Goal: Find contact information: Find contact information

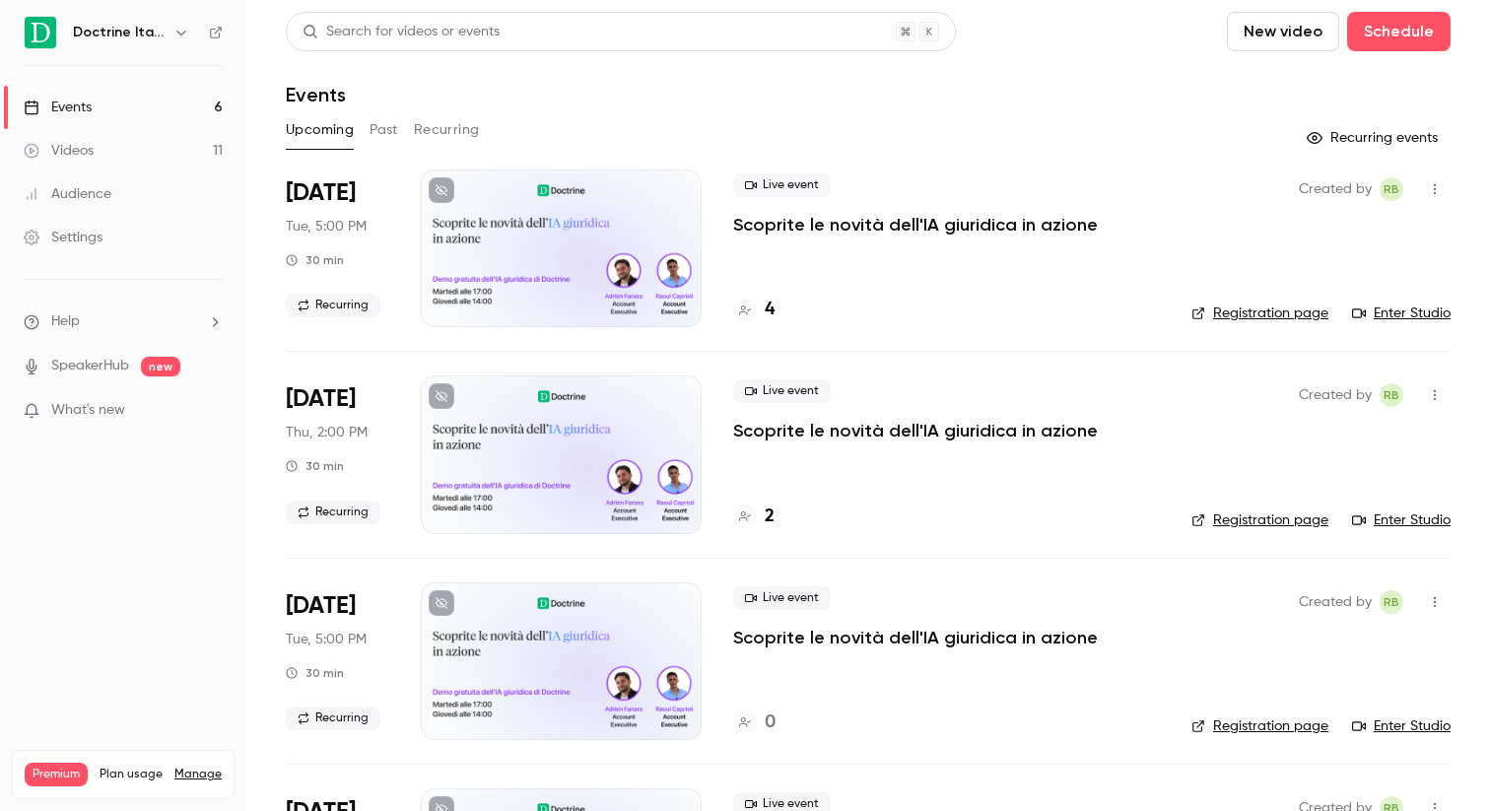
click at [772, 316] on h4 "4" at bounding box center [770, 310] width 10 height 27
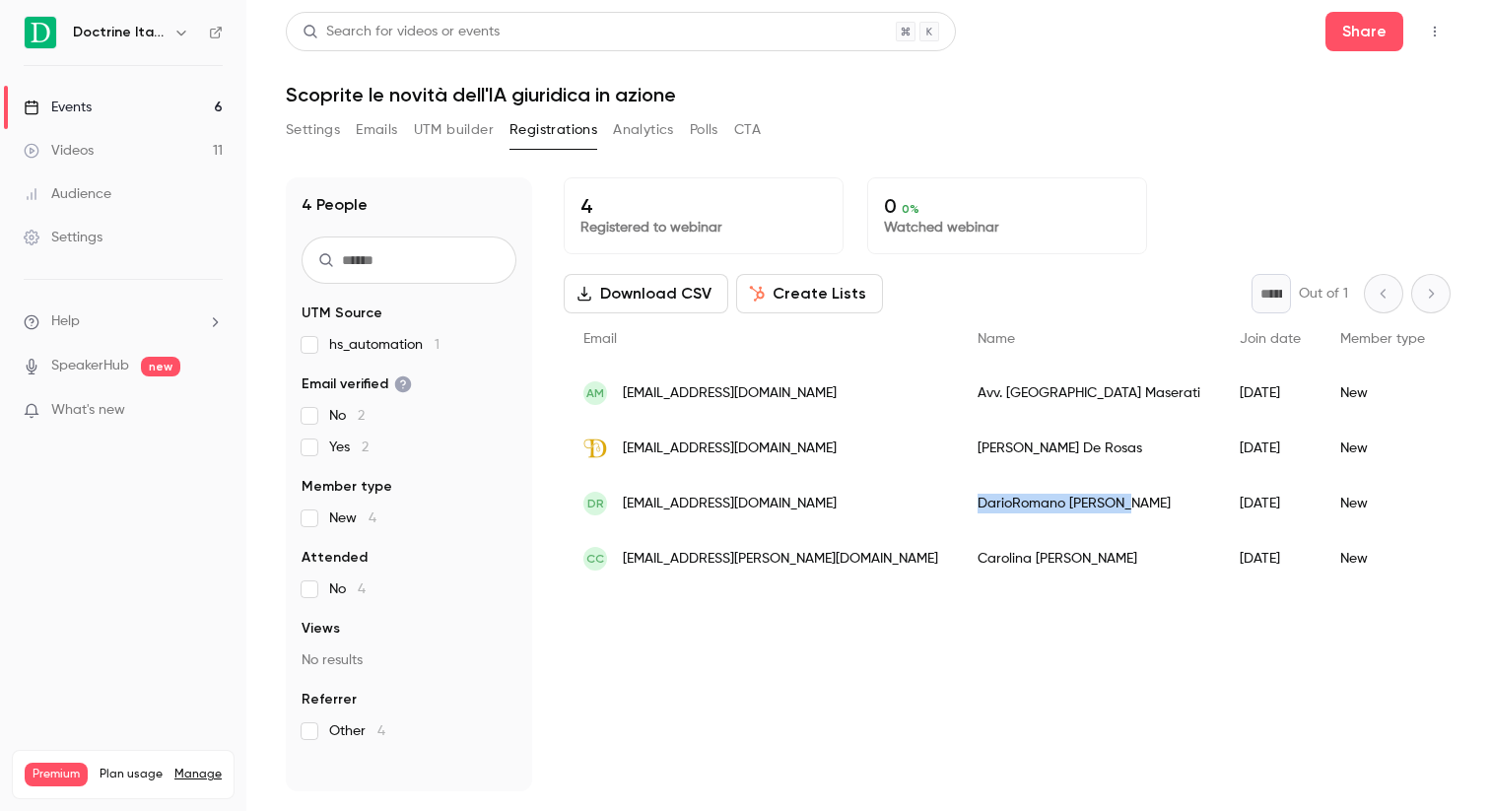
copy div "[PERSON_NAME]"
drag, startPoint x: 863, startPoint y: 500, endPoint x: 1017, endPoint y: 501, distance: 153.7
click at [1017, 501] on div "[PERSON_NAME]" at bounding box center [1089, 503] width 262 height 55
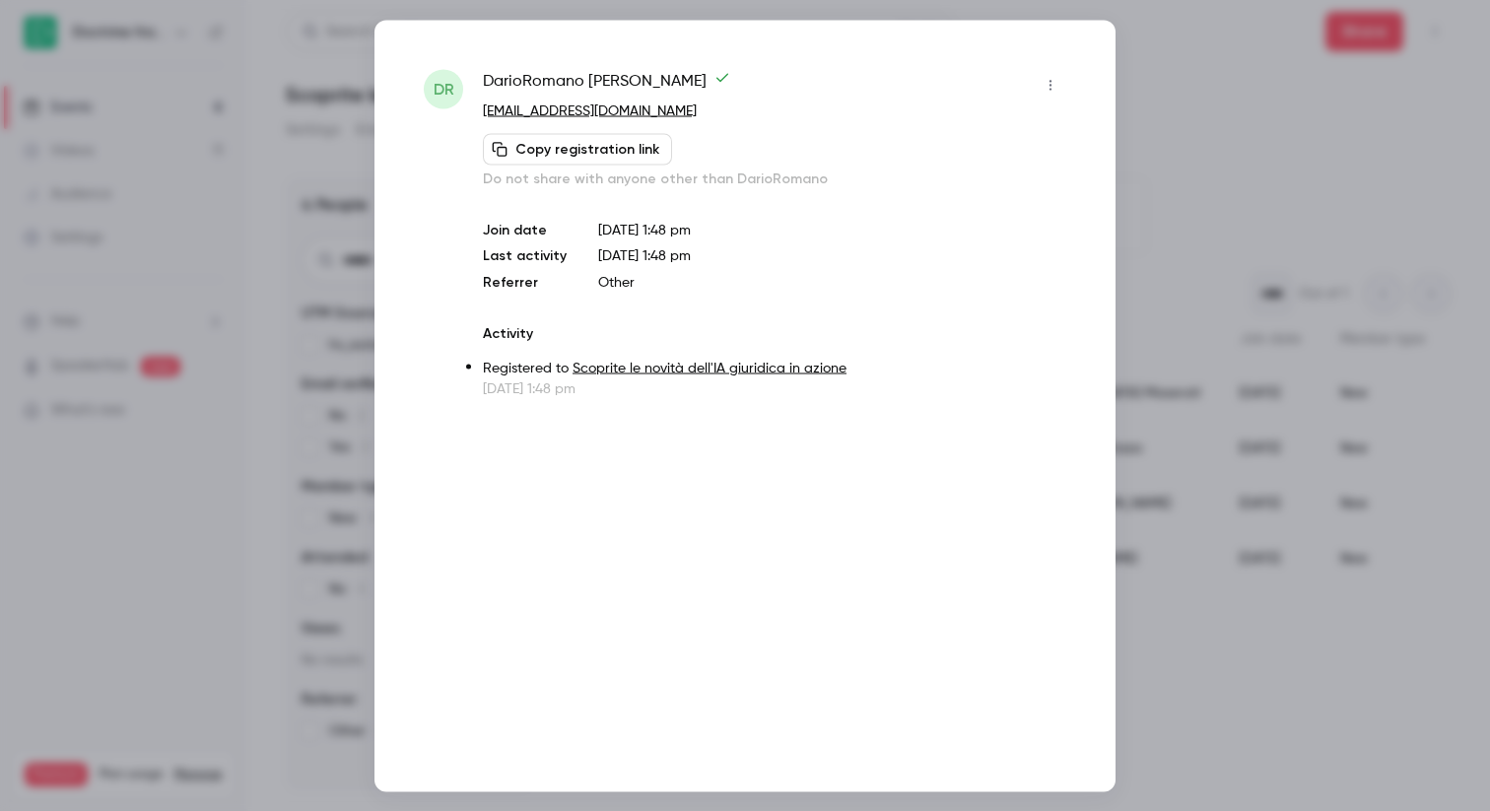
click at [1079, 93] on div "DR [PERSON_NAME] [EMAIL_ADDRESS][DOMAIN_NAME] Copy registration link Do not sha…" at bounding box center [744, 406] width 741 height 772
click at [1235, 208] on div at bounding box center [745, 405] width 1490 height 811
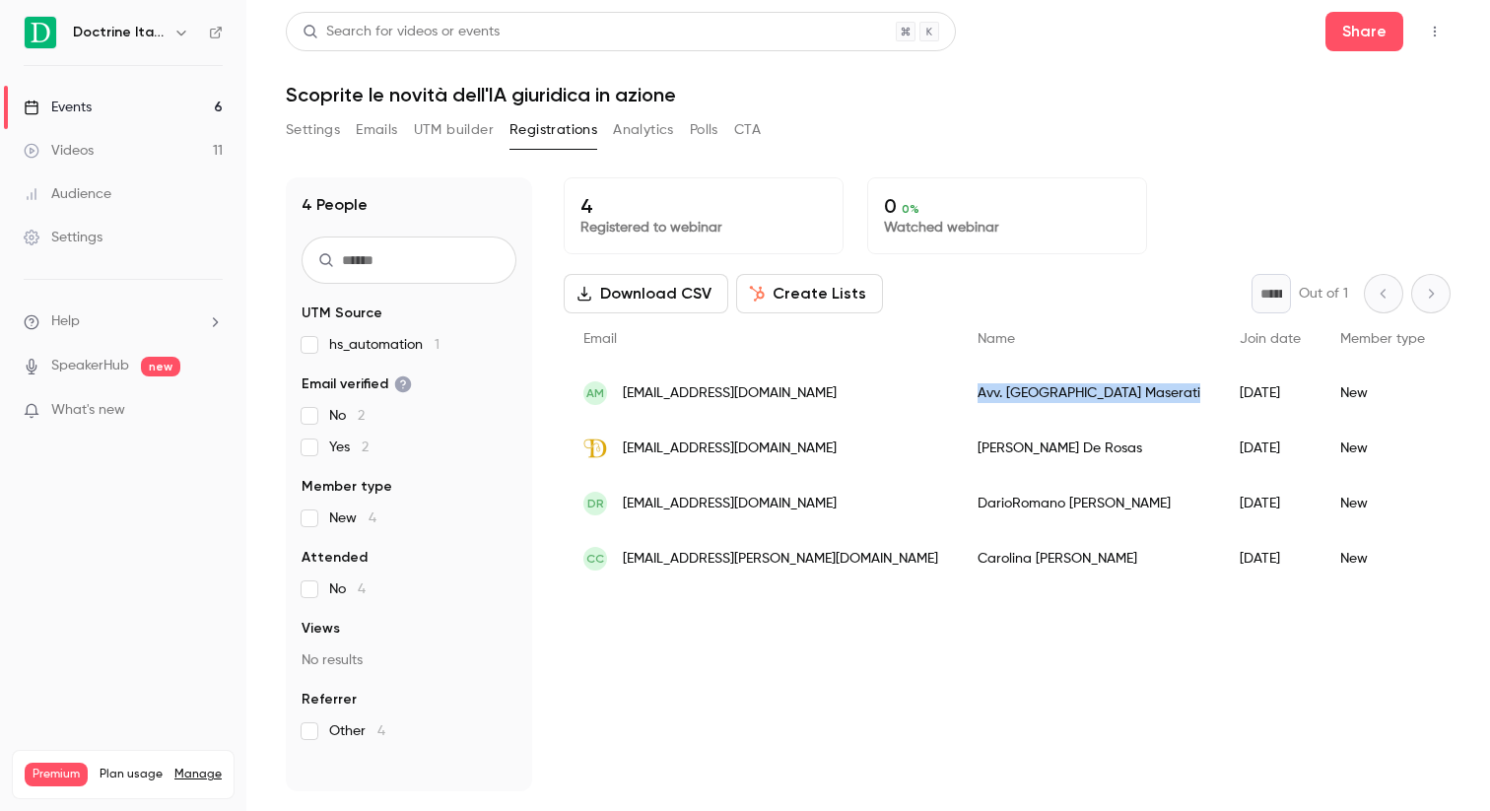
drag, startPoint x: 868, startPoint y: 388, endPoint x: 1021, endPoint y: 390, distance: 152.7
click at [1021, 390] on div "Avv. Patrizia Maserati" at bounding box center [1089, 393] width 262 height 55
copy div "Avv. Patrizia Maserati"
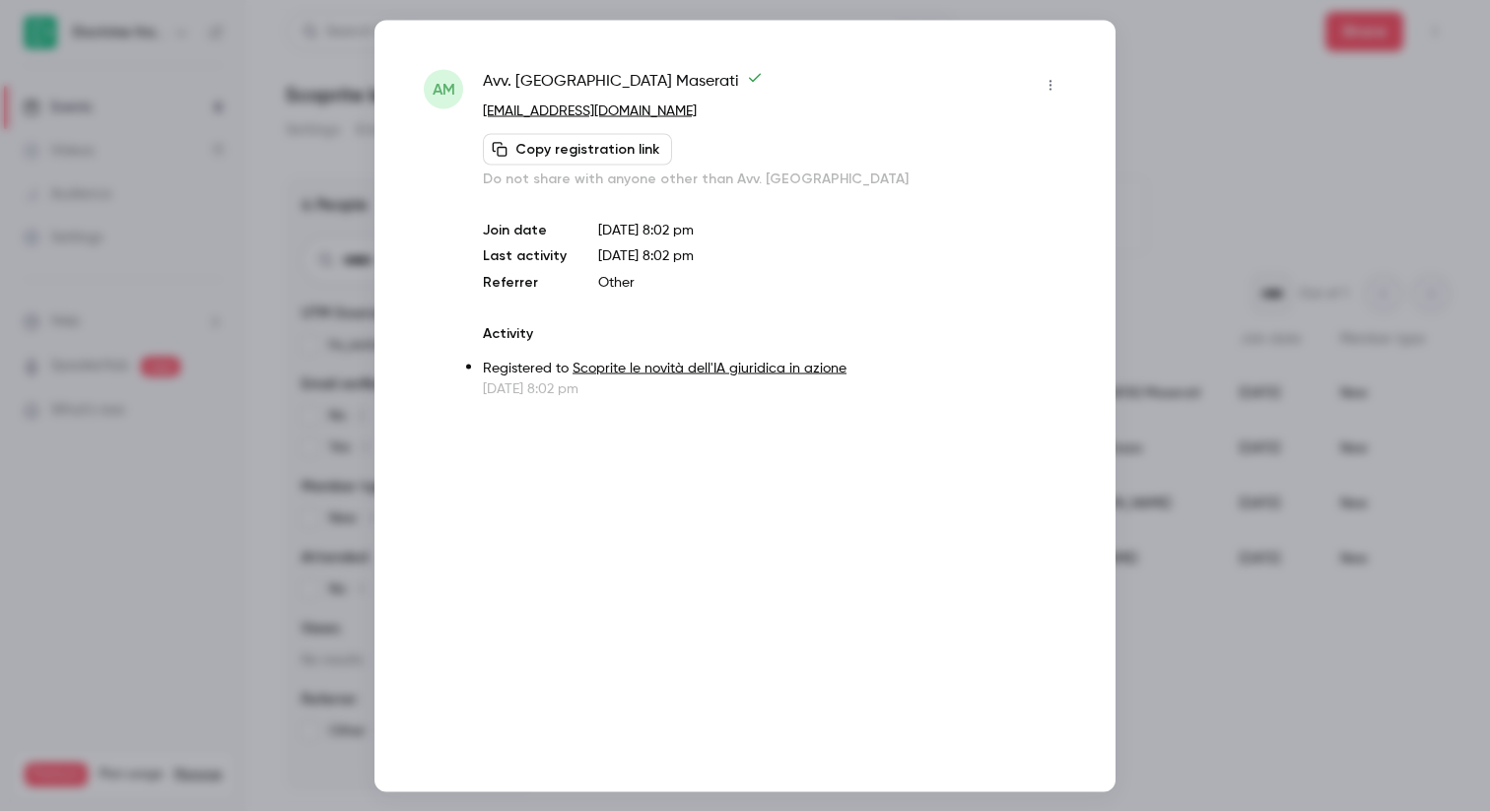
click at [1246, 356] on div at bounding box center [745, 405] width 1490 height 811
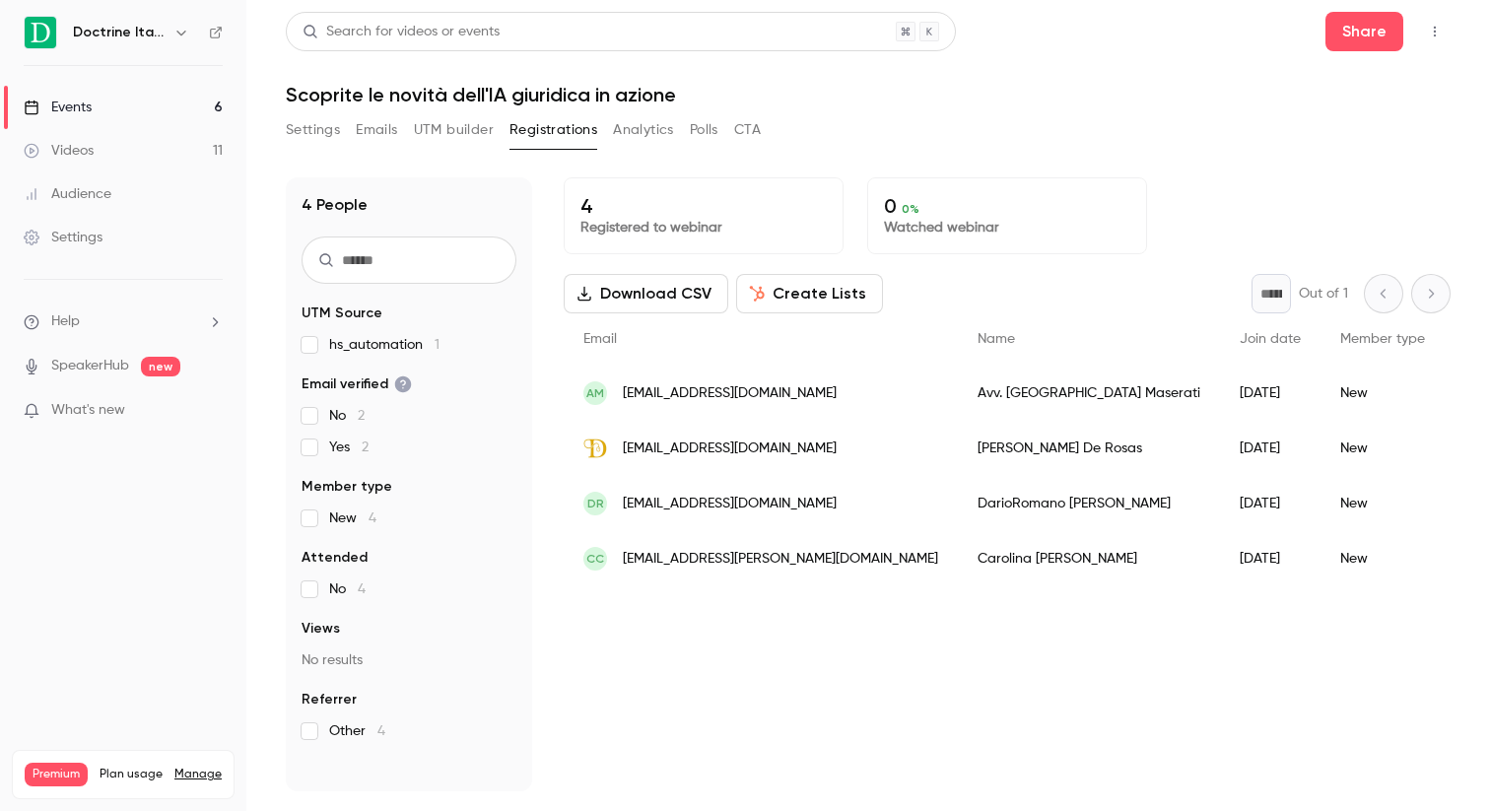
click at [779, 402] on span "[EMAIL_ADDRESS][DOMAIN_NAME]" at bounding box center [730, 393] width 214 height 21
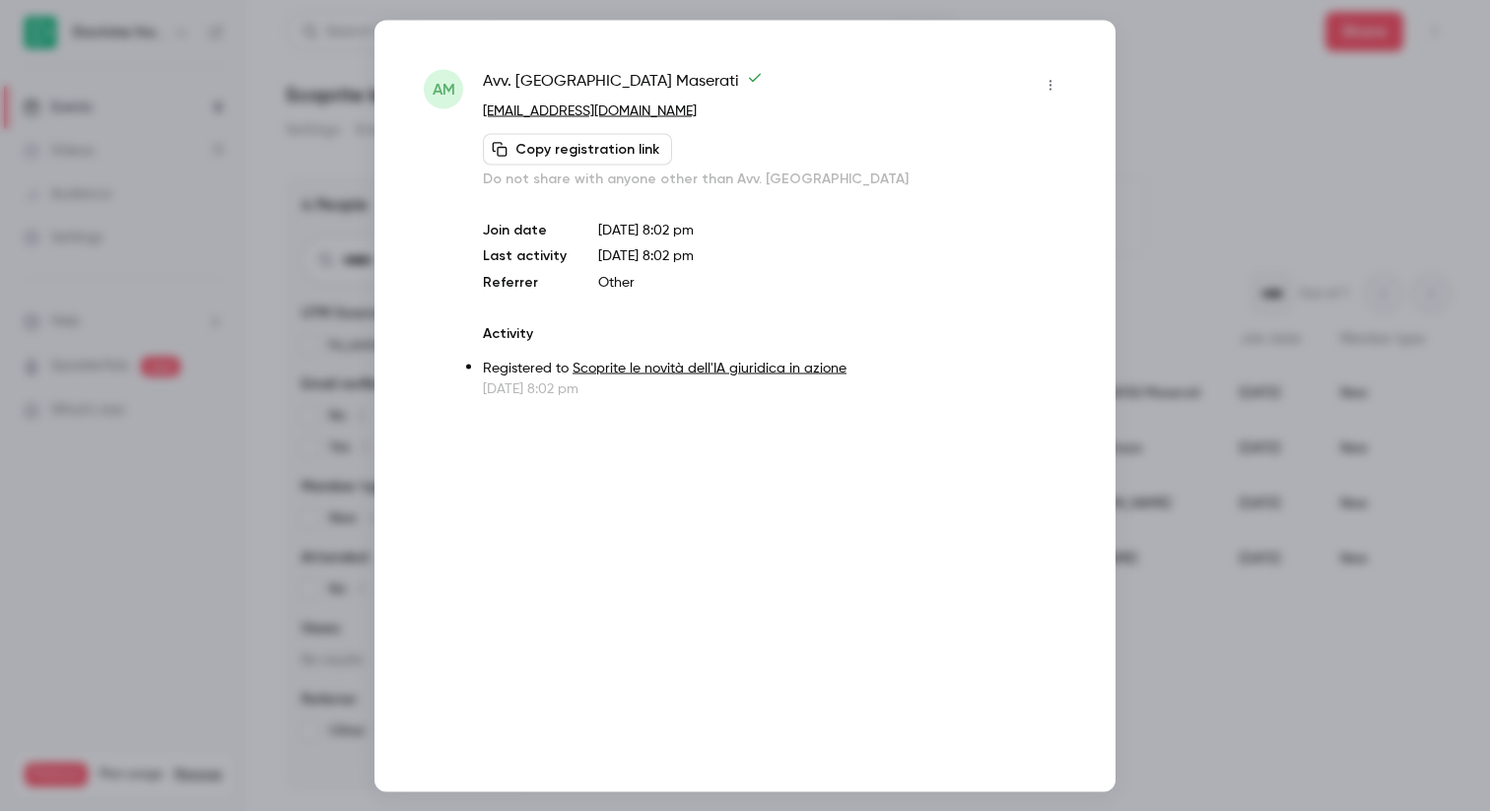
click at [470, 112] on div "AM Avv. Patrizia Maserati [EMAIL_ADDRESS][DOMAIN_NAME] Copy registration link D…" at bounding box center [745, 233] width 642 height 329
copy span "AM"
click at [484, 115] on link "[EMAIL_ADDRESS][DOMAIN_NAME]" at bounding box center [590, 110] width 214 height 14
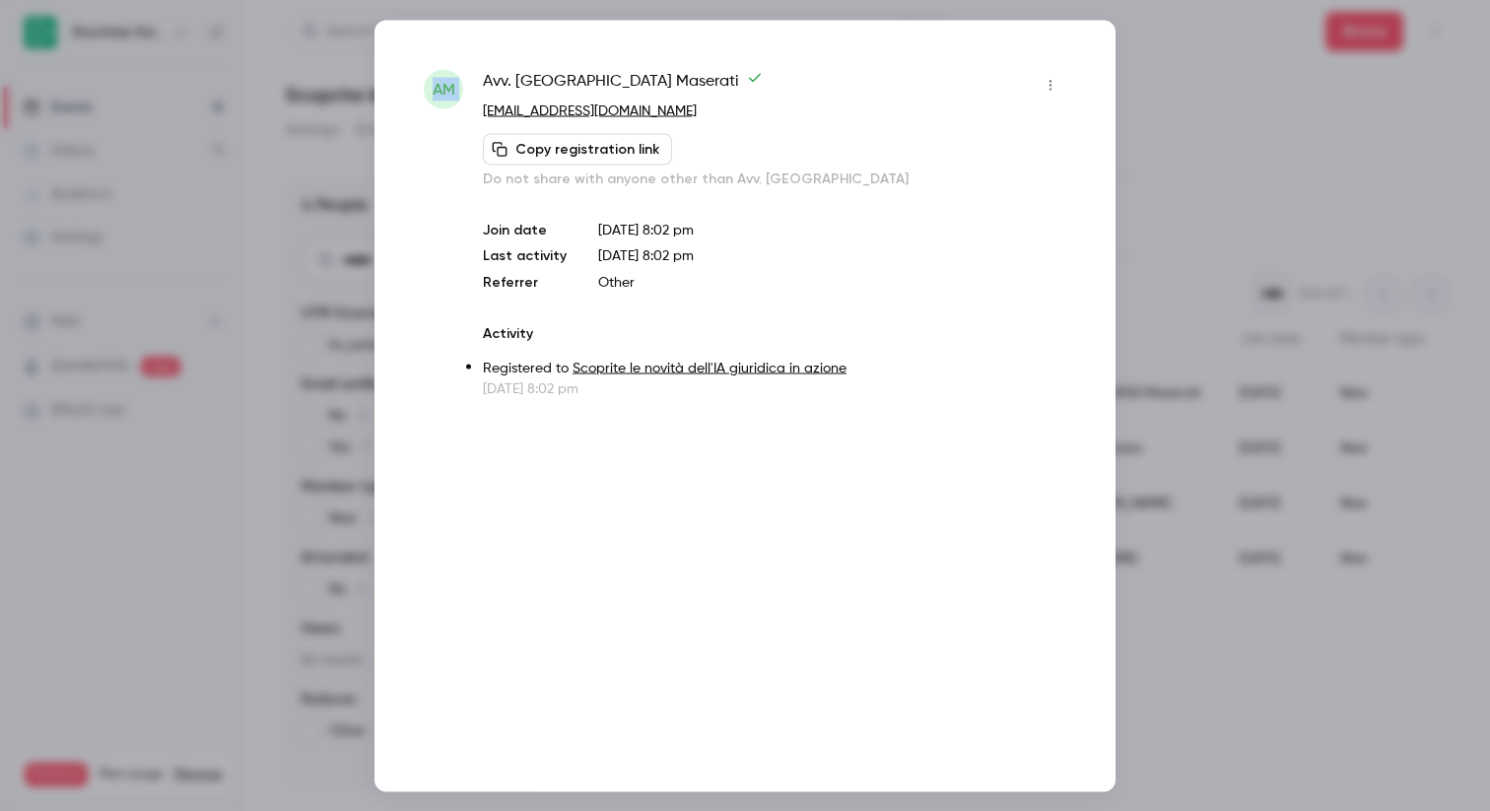
click at [484, 115] on link "[EMAIL_ADDRESS][DOMAIN_NAME]" at bounding box center [590, 110] width 214 height 14
click at [683, 106] on p "[EMAIL_ADDRESS][DOMAIN_NAME]" at bounding box center [774, 111] width 583 height 21
copy link "[EMAIL_ADDRESS][DOMAIN_NAME]"
drag, startPoint x: 478, startPoint y: 112, endPoint x: 685, endPoint y: 117, distance: 207.0
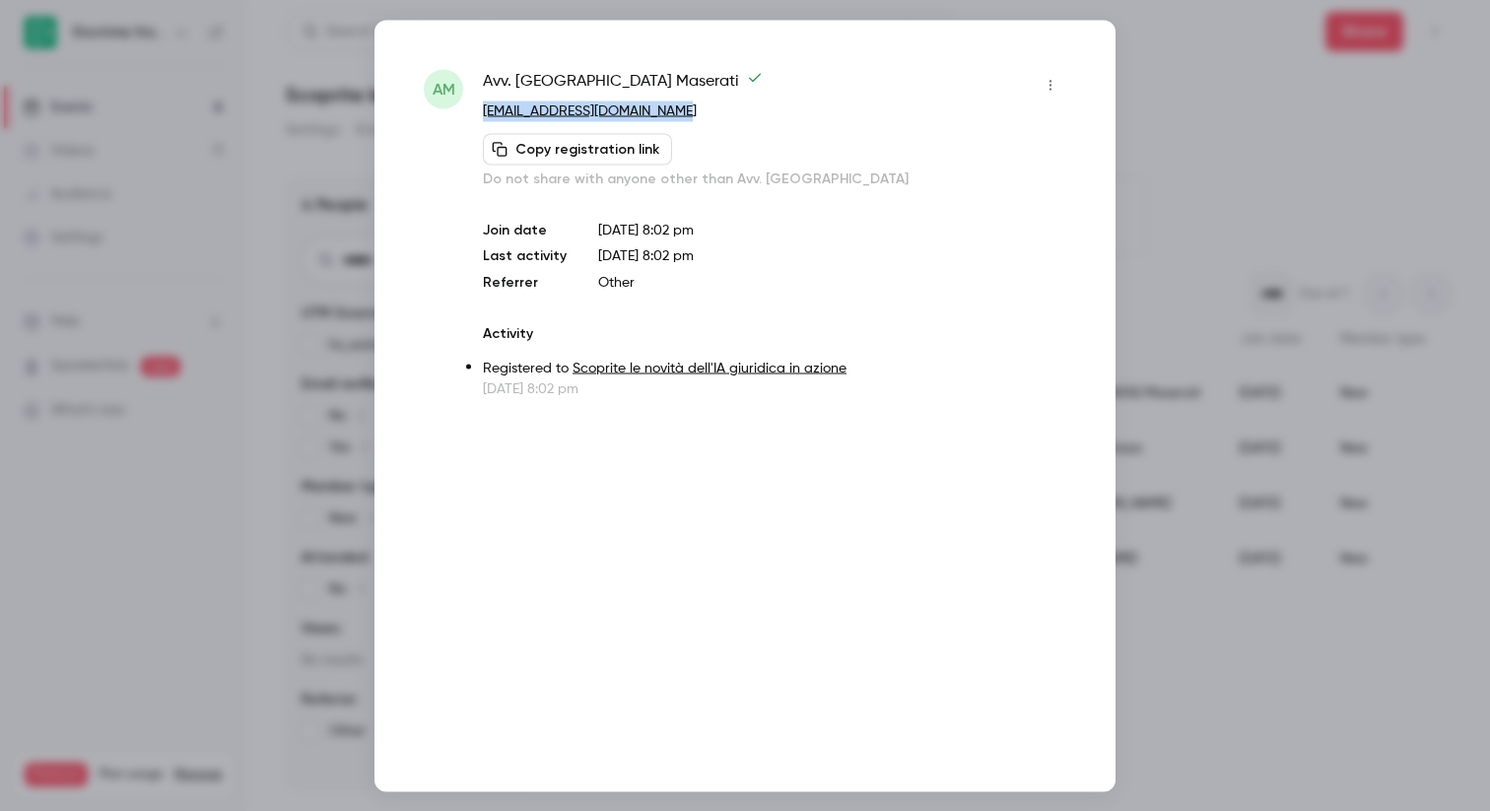
click at [685, 117] on div "AM Avv. Patrizia Maserati [EMAIL_ADDRESS][DOMAIN_NAME] Copy registration link D…" at bounding box center [745, 233] width 642 height 329
click at [1167, 33] on div at bounding box center [745, 405] width 1490 height 811
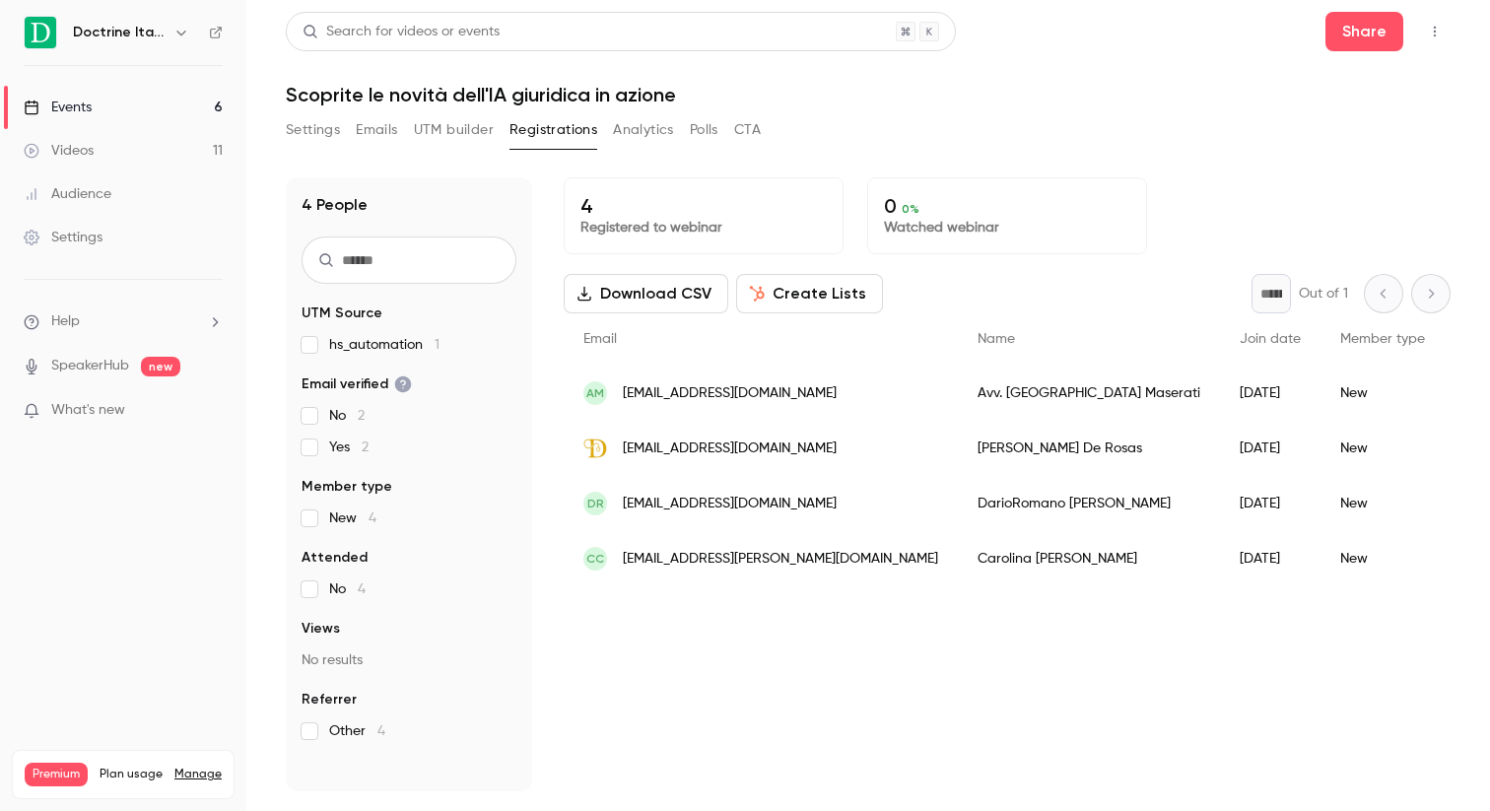
click at [76, 105] on div "Events" at bounding box center [58, 108] width 68 height 20
